Goal: Use online tool/utility: Utilize a website feature to perform a specific function

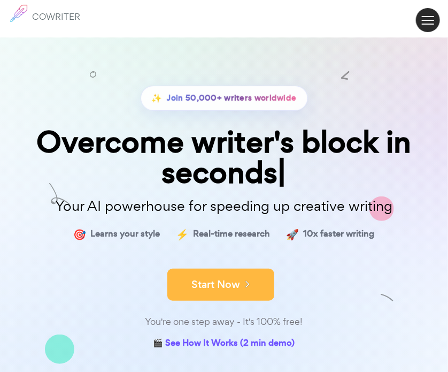
click at [209, 279] on button "Start Now" at bounding box center [221, 285] width 107 height 32
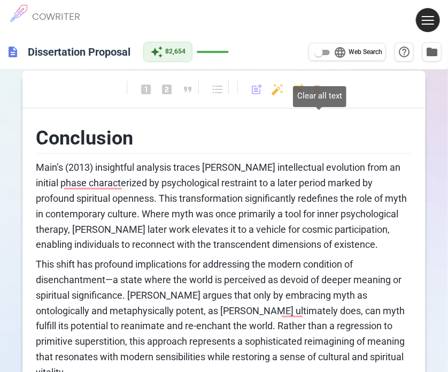
click at [321, 89] on body "1 COWRITER Products Writing Marketing Emails Images (soon) About Contact My Pro…" at bounding box center [224, 298] width 448 height 596
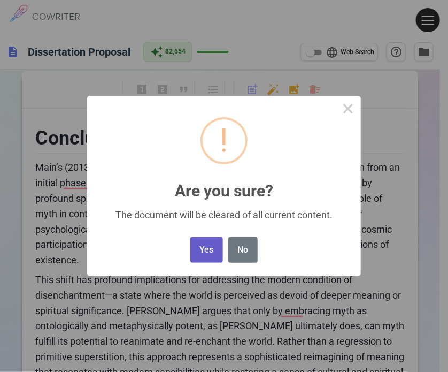
click at [214, 261] on button "Yes" at bounding box center [207, 250] width 33 height 26
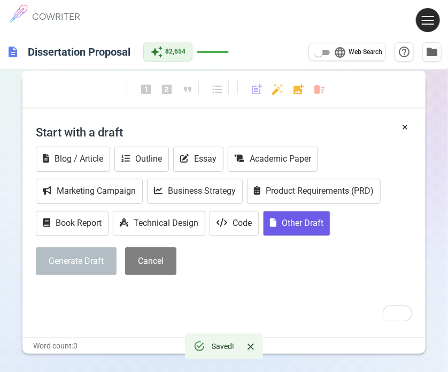
click at [280, 229] on button "Other Draft" at bounding box center [296, 223] width 67 height 25
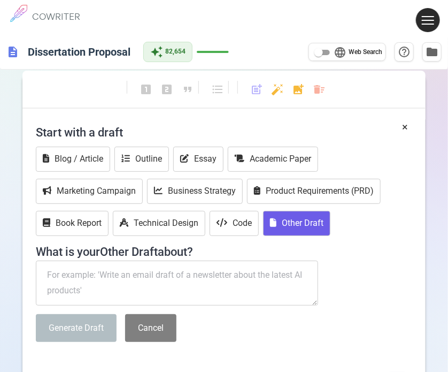
click at [112, 268] on textarea "To enrich screen reader interactions, please activate Accessibility in Grammarl…" at bounding box center [177, 283] width 283 height 45
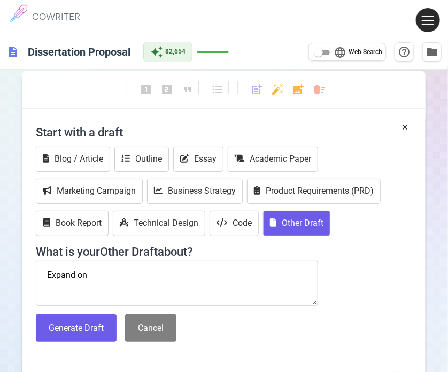
paste textarea "Introduction (~200–250 words) Define “safe” (no harmful messages, [MEDICAL_DATA…"
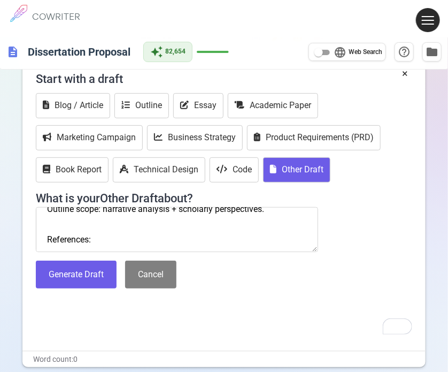
scroll to position [200, 0]
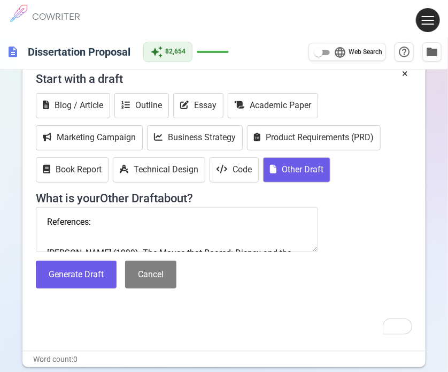
click at [46, 220] on textarea "Expand on Introduction (~200–250 words) Define “safe” (no harmful messages, [ME…" at bounding box center [177, 229] width 283 height 45
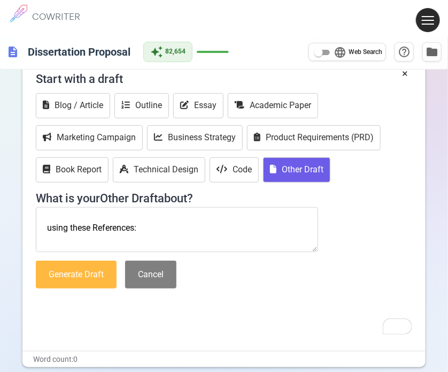
type textarea "Expand on Introduction (~200–250 words) Define “safe” (no harmful messages, [ME…"
click at [95, 268] on button "Generate Draft" at bounding box center [76, 275] width 81 height 28
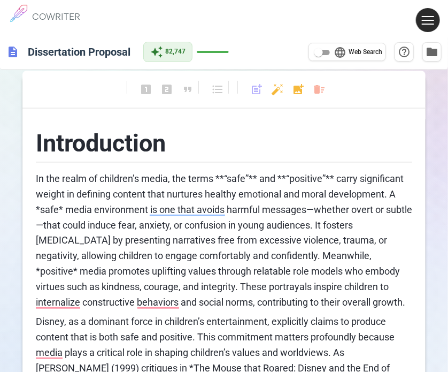
scroll to position [54, 0]
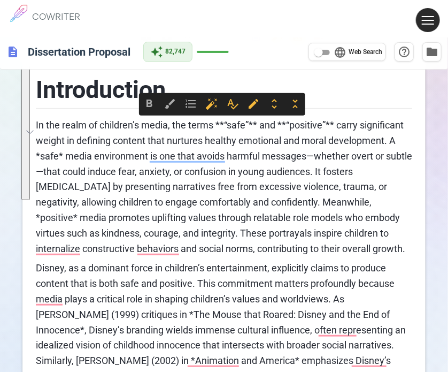
drag, startPoint x: 410, startPoint y: 247, endPoint x: 30, endPoint y: 126, distance: 398.7
click at [30, 126] on div "format_bold format_italic format_underlined looks_one looks_two looks_3 format_…" at bounding box center [224, 314] width 448 height 602
copy span "In the realm of children’s media, the terms **“safe”** and **“positive”** carry…"
